Goal: Transaction & Acquisition: Download file/media

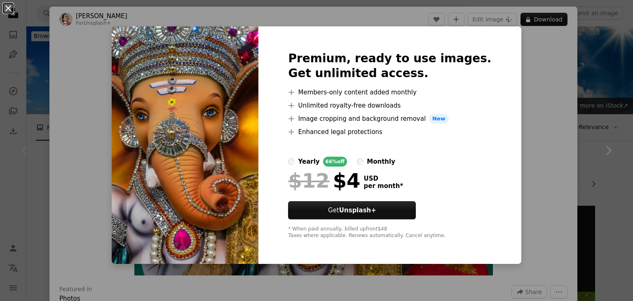
click at [10, 11] on button "An X shape" at bounding box center [8, 8] width 10 height 10
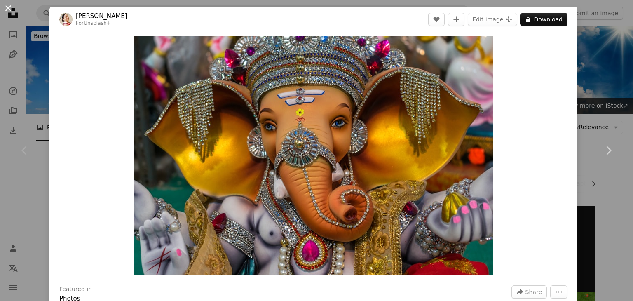
click at [6, 11] on button "An X shape" at bounding box center [8, 8] width 10 height 10
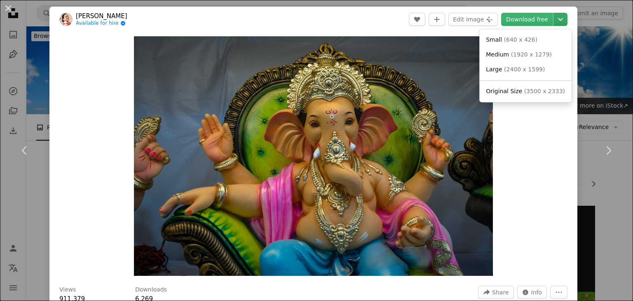
click at [558, 18] on icon "Choose download size" at bounding box center [560, 19] width 5 height 3
click at [517, 89] on span "Original Size" at bounding box center [504, 91] width 36 height 7
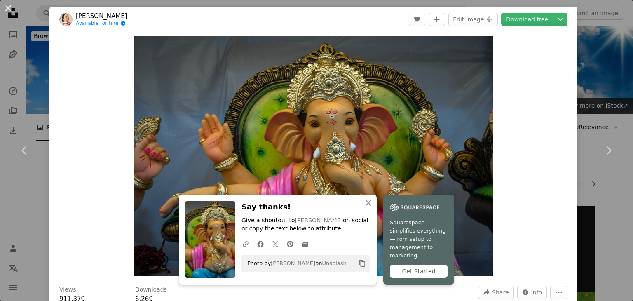
click at [6, 10] on button "An X shape" at bounding box center [8, 8] width 10 height 10
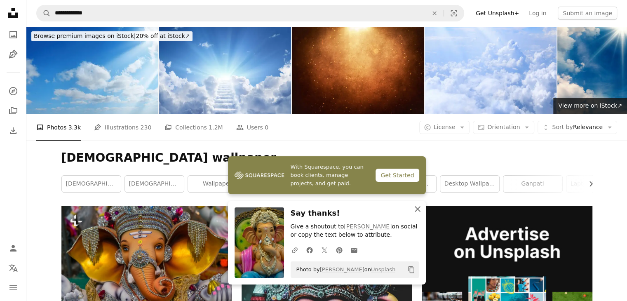
click at [416, 207] on icon "An X shape" at bounding box center [417, 209] width 10 height 10
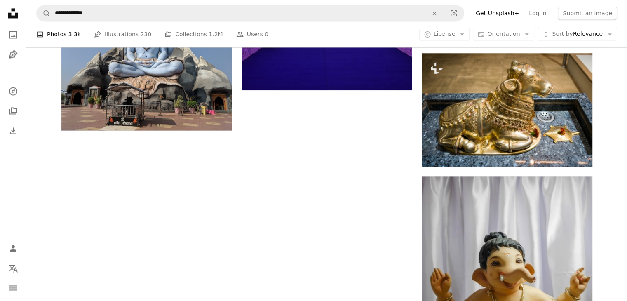
scroll to position [1372, 0]
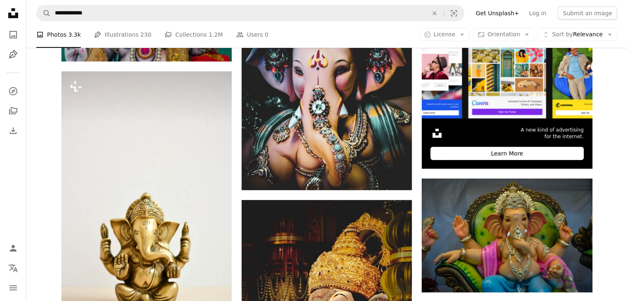
scroll to position [257, 0]
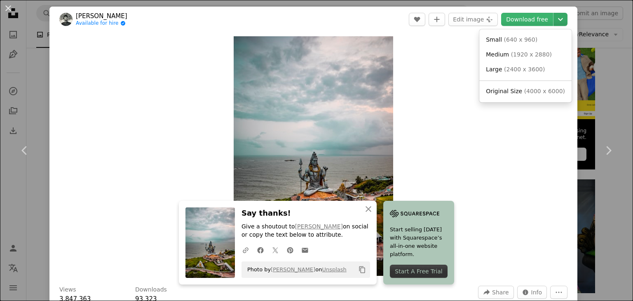
click at [554, 21] on icon "Chevron down" at bounding box center [560, 19] width 13 height 10
click at [534, 96] on link "Original Size ( 4000 x 6000 )" at bounding box center [525, 91] width 86 height 15
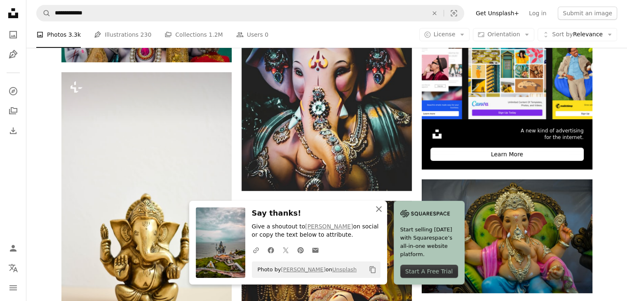
click at [384, 206] on icon "An X shape" at bounding box center [379, 209] width 10 height 10
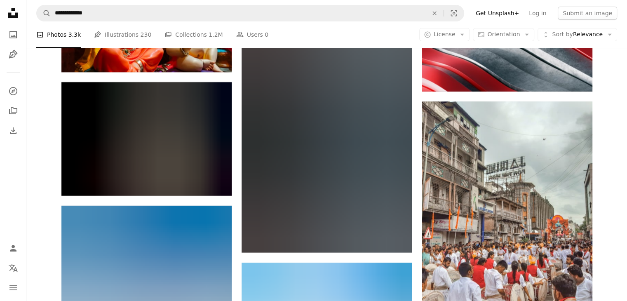
scroll to position [12609, 0]
